Goal: Navigation & Orientation: Find specific page/section

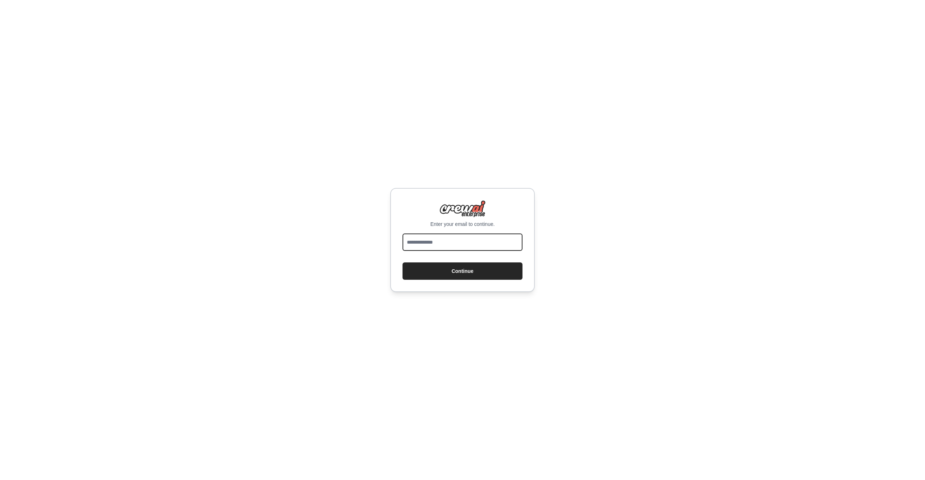
click at [502, 246] on input "email" at bounding box center [462, 241] width 120 height 17
type input "**********"
click at [486, 273] on button "Continue" at bounding box center [462, 270] width 120 height 17
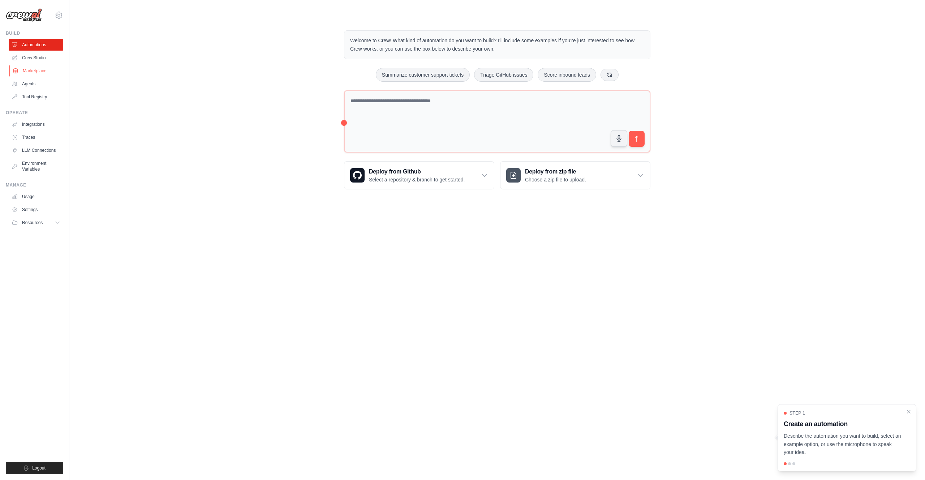
click at [42, 70] on link "Marketplace" at bounding box center [36, 71] width 55 height 12
